Goal: Task Accomplishment & Management: Manage account settings

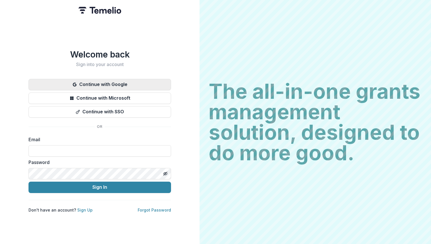
click at [99, 87] on button "Continue with Google" at bounding box center [99, 84] width 142 height 11
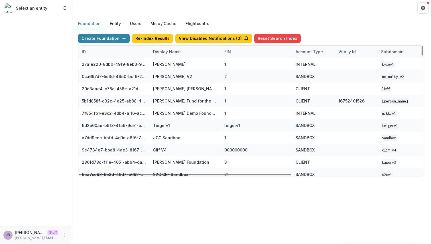
click at [172, 54] on div "Display Name" at bounding box center [167, 52] width 34 height 6
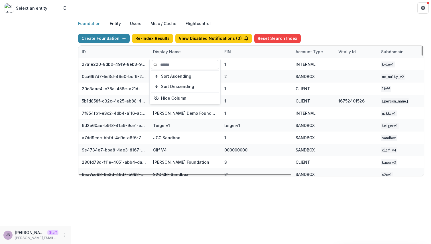
click at [180, 61] on input at bounding box center [185, 64] width 68 height 9
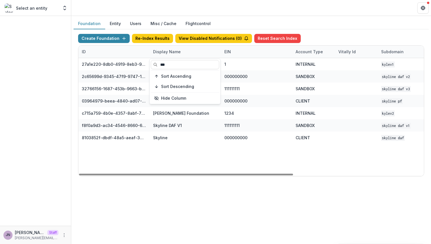
type input "***"
click at [233, 176] on div "Create Foundation Re-Index Results View Disabled Notifications ( 0 ) Reset Sear…" at bounding box center [251, 105] width 355 height 152
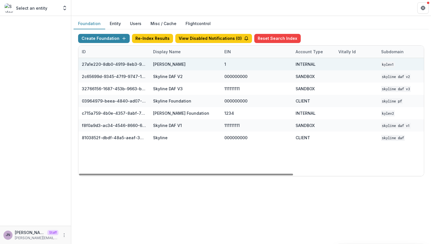
scroll to position [0, 210]
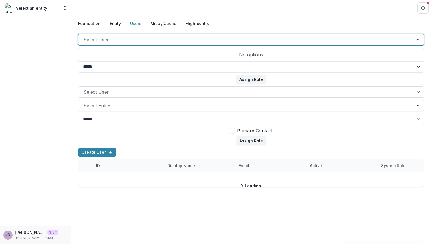
click at [143, 39] on div at bounding box center [245, 40] width 325 height 8
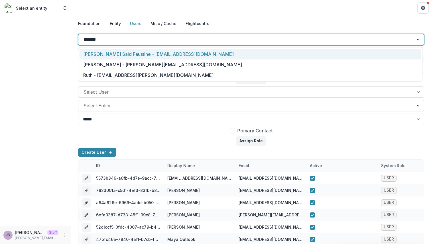
type input "********"
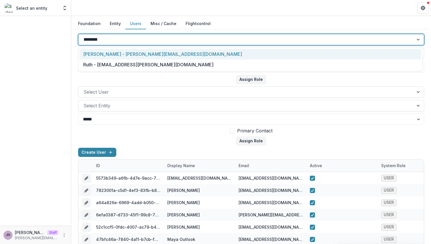
click at [128, 54] on div "Joyce N - joyce@trytemelio.com" at bounding box center [249, 54] width 341 height 11
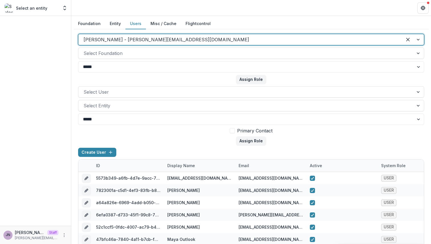
click at [128, 54] on div at bounding box center [245, 53] width 325 height 8
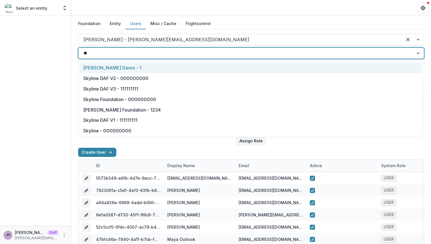
type input "***"
click at [127, 64] on div "Kyle Demo - 1" at bounding box center [249, 68] width 341 height 11
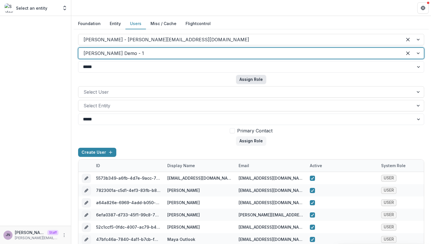
click at [245, 79] on button "Assign Role" at bounding box center [251, 79] width 30 height 9
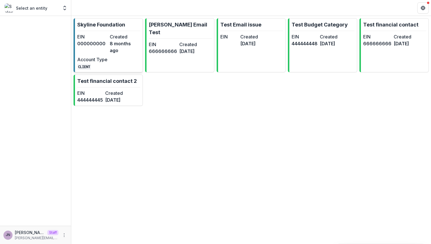
click at [114, 42] on dd "8 months ago" at bounding box center [125, 47] width 30 height 14
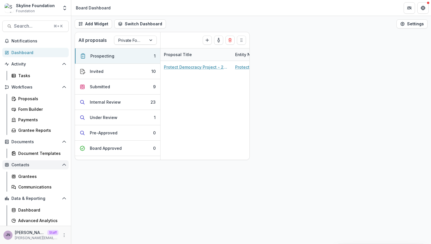
scroll to position [10, 0]
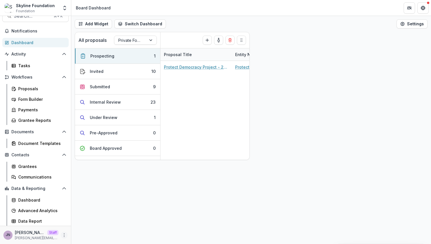
click at [62, 235] on icon "More" at bounding box center [64, 235] width 5 height 5
click at [82, 227] on link "User Settings" at bounding box center [100, 223] width 61 height 9
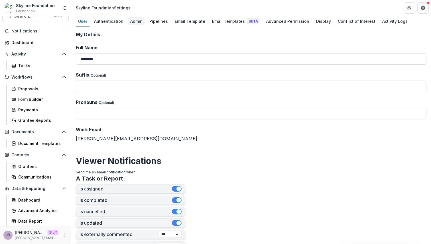
click at [135, 21] on div "Admin" at bounding box center [136, 21] width 17 height 8
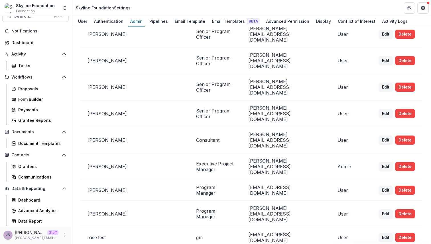
scroll to position [170, 0]
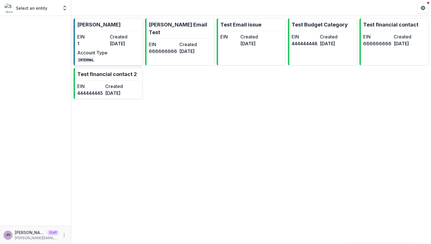
click at [90, 36] on dt "EIN" at bounding box center [92, 36] width 30 height 7
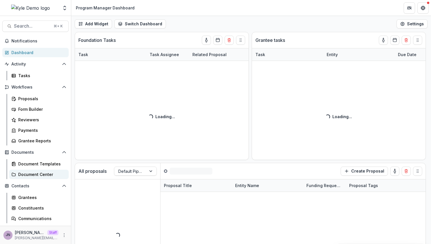
scroll to position [52, 0]
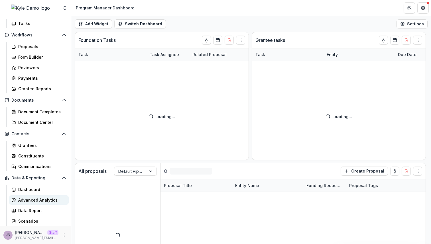
click at [42, 201] on div "Advanced Analytics" at bounding box center [41, 200] width 46 height 6
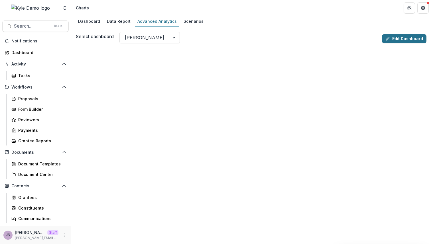
click at [396, 40] on link "Edit Dashboard" at bounding box center [404, 38] width 44 height 9
click at [395, 38] on link "Edit Dashboard" at bounding box center [404, 38] width 44 height 9
click at [386, 37] on icon at bounding box center [387, 38] width 5 height 5
click at [387, 38] on line at bounding box center [387, 38] width 1 height 1
click at [397, 40] on link "Edit Dashboard" at bounding box center [404, 38] width 44 height 9
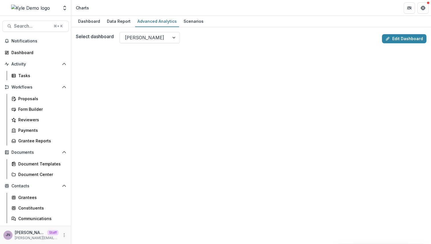
scroll to position [14, 0]
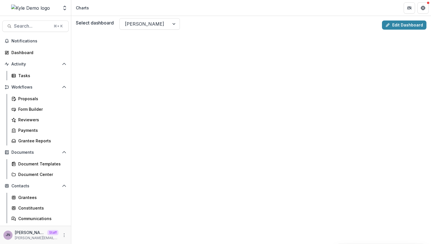
click at [399, 30] on div "Select dashboard Kyle Demo Edit Dashboard" at bounding box center [251, 25] width 350 height 14
click at [400, 24] on link "Edit Dashboard" at bounding box center [404, 25] width 44 height 9
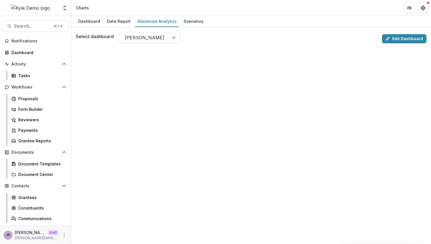
scroll to position [14, 0]
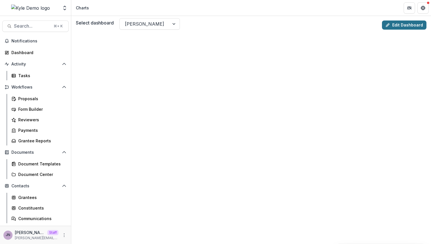
click at [399, 25] on link "Edit Dashboard" at bounding box center [404, 25] width 44 height 9
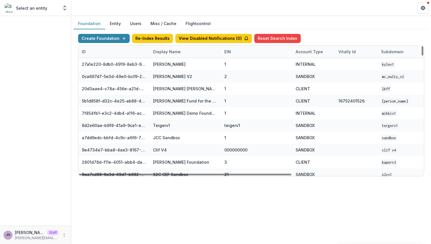
click at [171, 52] on div "Display Name" at bounding box center [167, 52] width 34 height 6
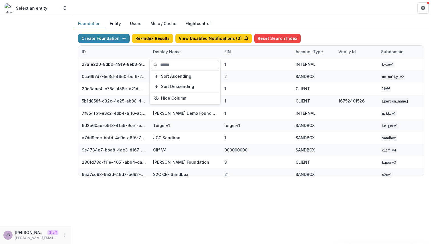
click at [168, 62] on input at bounding box center [185, 64] width 68 height 9
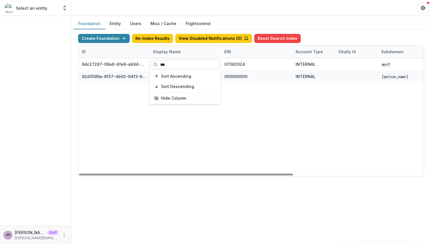
type input "***"
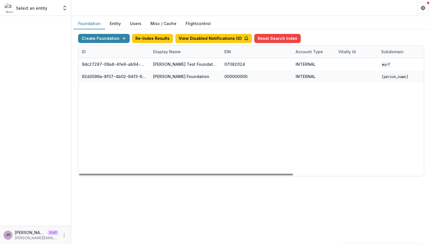
click at [184, 120] on div "9dc27287-09a8-4fe8-ab94-42ea3b3d067d Logan's Test Foundation Jul 8, 2024 070820…" at bounding box center [356, 117] width 556 height 118
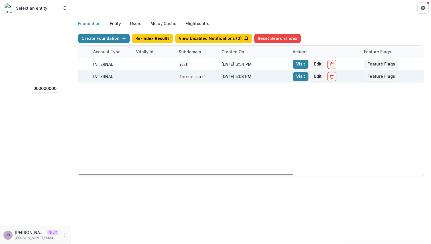
scroll to position [0, 210]
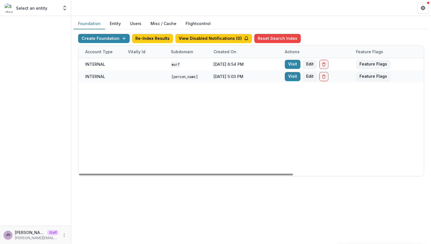
click at [136, 24] on button "Users" at bounding box center [135, 23] width 21 height 11
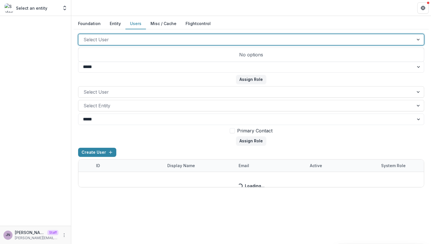
click at [144, 43] on div at bounding box center [245, 40] width 325 height 8
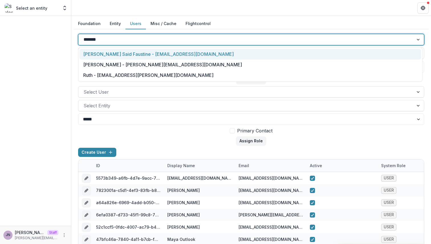
type input "********"
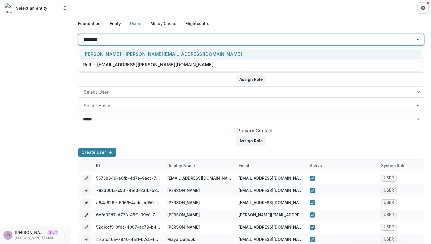
click at [150, 55] on div "Joyce N - joyce@trytemelio.com" at bounding box center [249, 54] width 341 height 11
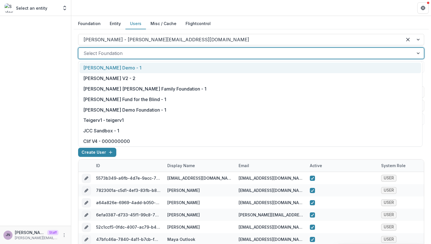
click at [152, 51] on div at bounding box center [245, 53] width 325 height 8
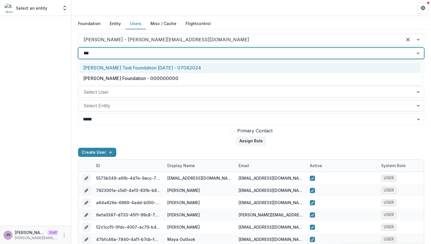
type input "****"
click at [154, 70] on div "Julie Foundation - 000000000" at bounding box center [249, 68] width 341 height 11
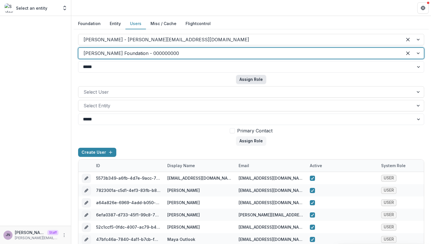
click at [246, 75] on button "Assign Role" at bounding box center [251, 79] width 30 height 9
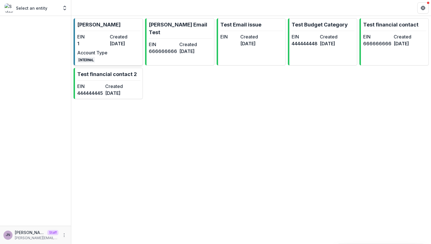
click at [111, 27] on link "Kyle Demo EIN 1 Created 2 years ago Account Type INTERNAL" at bounding box center [108, 41] width 69 height 47
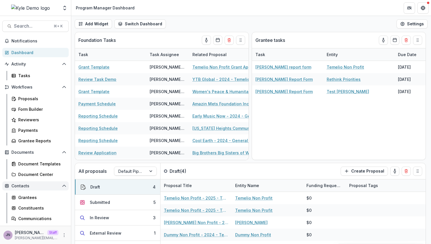
scroll to position [52, 0]
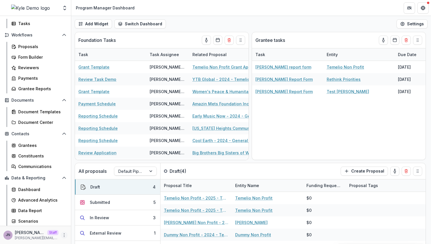
click at [62, 236] on icon "More" at bounding box center [64, 235] width 5 height 5
click at [84, 222] on link "User Settings" at bounding box center [100, 223] width 61 height 9
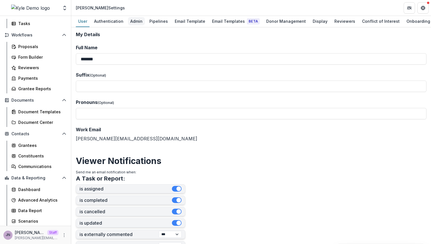
click at [137, 21] on div "Admin" at bounding box center [136, 21] width 17 height 8
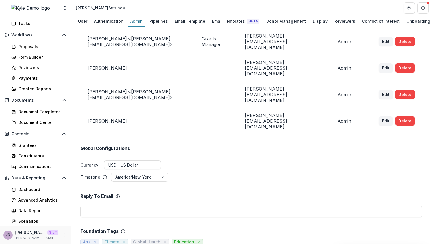
scroll to position [125, 0]
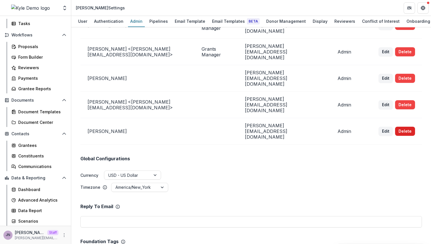
click at [409, 127] on button "Delete" at bounding box center [405, 131] width 20 height 9
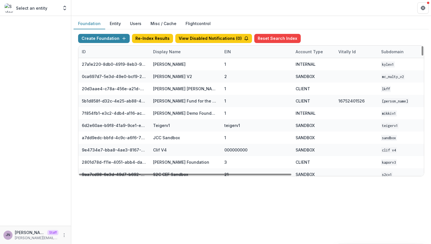
click at [169, 50] on div "Display Name" at bounding box center [167, 52] width 34 height 6
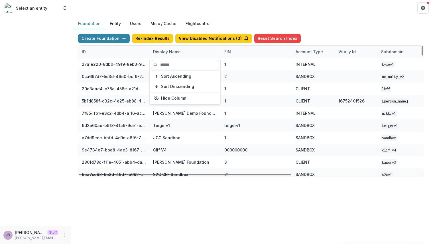
click at [168, 66] on input at bounding box center [185, 64] width 68 height 9
type input "*"
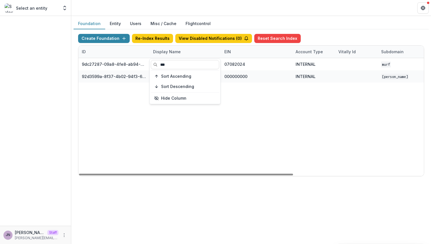
type input "***"
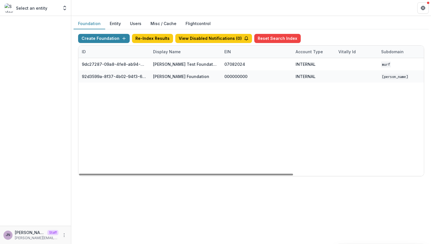
click at [185, 139] on div "9dc27287-09a8-4fe8-ab94-42ea3b3d067d Logan's Test Foundation Jul 8, 2024 070820…" at bounding box center [356, 117] width 556 height 118
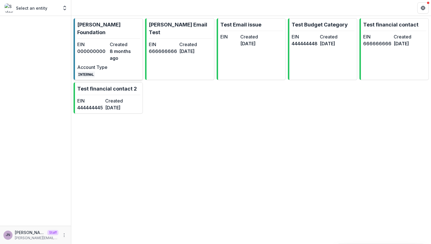
click at [115, 47] on div "EIN 000000000 Created [DATE] Account Type INTERNAL" at bounding box center [108, 59] width 63 height 36
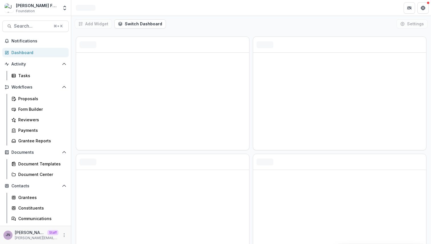
scroll to position [28, 0]
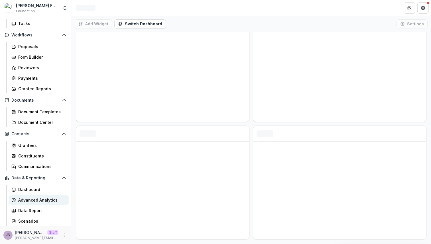
click at [43, 199] on div "Advanced Analytics" at bounding box center [41, 200] width 46 height 6
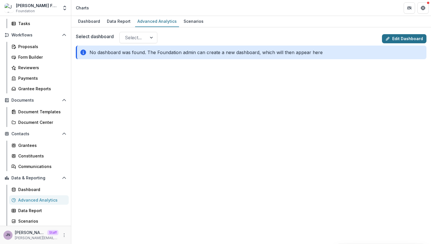
click at [399, 39] on link "Edit Dashboard" at bounding box center [404, 38] width 44 height 9
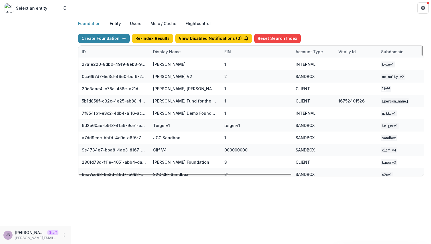
click at [163, 53] on div "Display Name" at bounding box center [167, 52] width 34 height 6
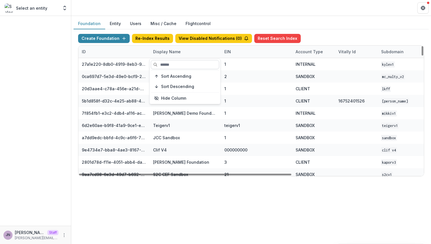
click at [166, 66] on input at bounding box center [185, 64] width 68 height 9
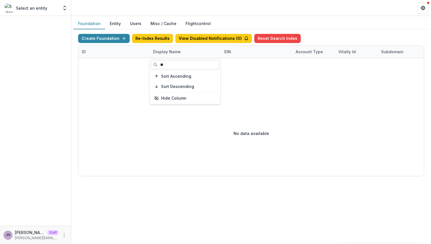
type input "*"
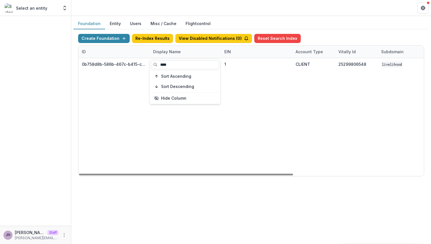
type input "****"
click at [193, 138] on div "0b758d8b-586b-467c-b415-ce853e23379b Livelihood Impact Fund 1 CLIENT 2529980654…" at bounding box center [356, 117] width 556 height 118
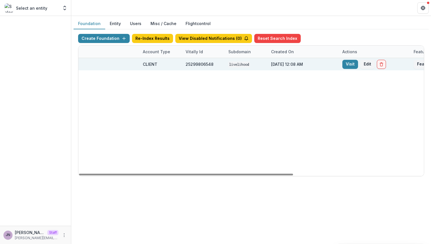
scroll to position [0, 210]
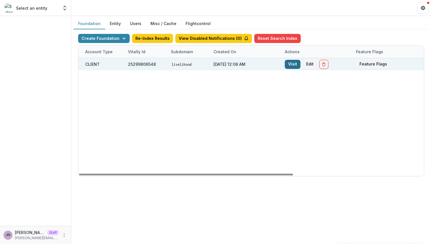
click at [292, 64] on link "Visit" at bounding box center [293, 64] width 16 height 9
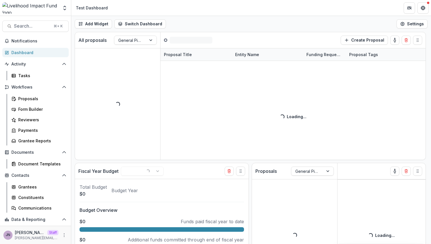
scroll to position [31, 0]
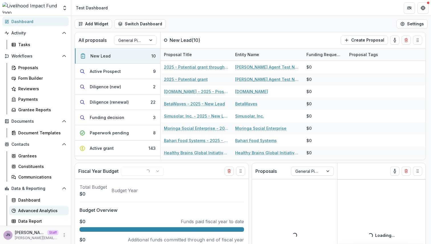
click at [43, 212] on div "Advanced Analytics" at bounding box center [41, 211] width 46 height 6
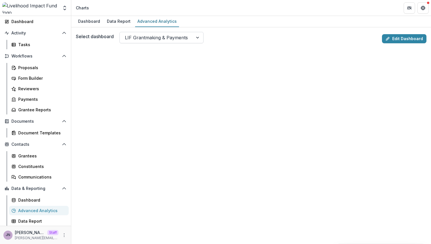
click at [145, 34] on div at bounding box center [156, 38] width 63 height 8
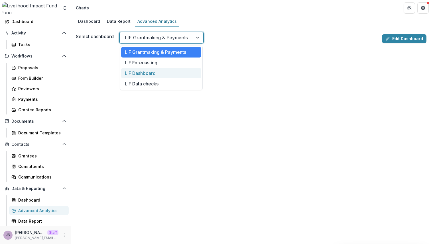
click at [148, 71] on div "LIF Dashboard" at bounding box center [161, 73] width 80 height 11
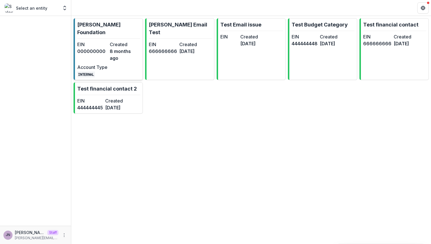
click at [115, 31] on link "[PERSON_NAME] Foundation EIN 000000000 Created [DATE] Account Type INTERNAL" at bounding box center [108, 49] width 69 height 62
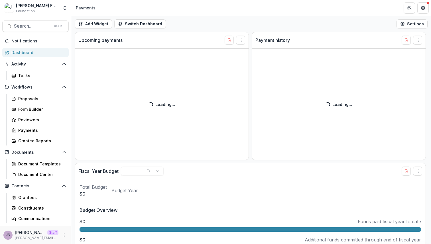
select select "******"
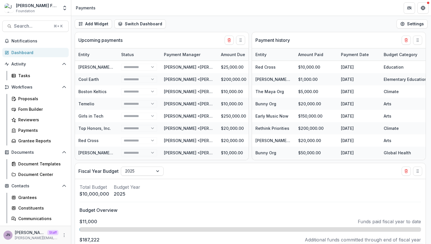
select select "******"
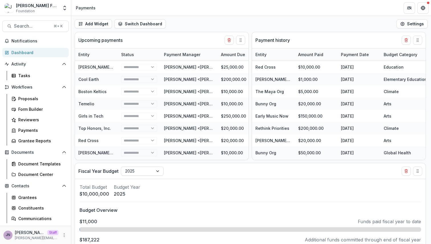
select select "******"
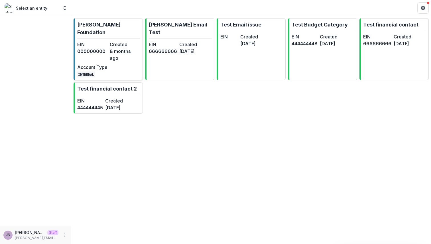
click at [123, 48] on div "EIN 000000000 Created [DATE] Account Type INTERNAL" at bounding box center [108, 59] width 63 height 36
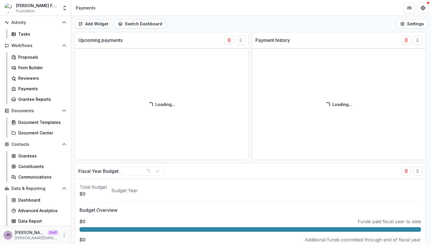
scroll to position [52, 0]
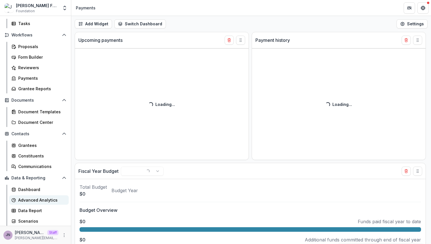
select select "******"
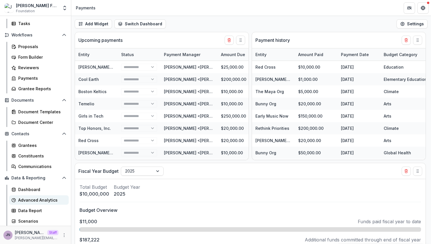
click at [45, 198] on div "Advanced Analytics" at bounding box center [41, 200] width 46 height 6
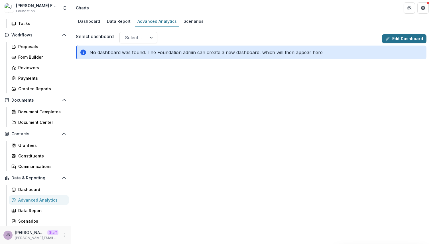
click at [403, 41] on link "Edit Dashboard" at bounding box center [404, 38] width 44 height 9
